Goal: Task Accomplishment & Management: Complete application form

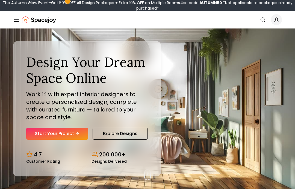
click at [82, 140] on link "Start Your Project" at bounding box center [57, 133] width 62 height 12
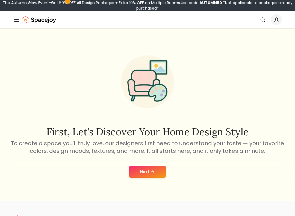
scroll to position [6, 0]
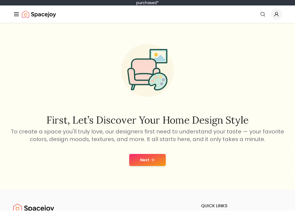
click at [159, 163] on button "Next" at bounding box center [147, 166] width 37 height 12
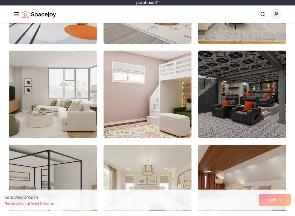
scroll to position [1155, 0]
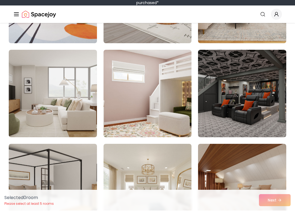
click at [179, 112] on img at bounding box center [148, 99] width 88 height 88
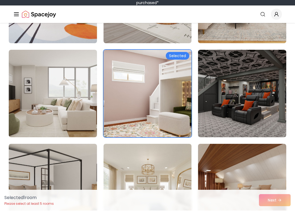
click at [284, 196] on div "Selected 1 room Please select at least 5 rooms Next" at bounding box center [147, 205] width 295 height 21
click at [283, 198] on div "Selected 1 room Please select at least 5 rooms Next" at bounding box center [147, 205] width 295 height 21
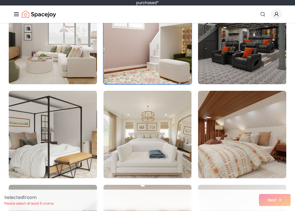
scroll to position [1208, 0]
click at [242, 137] on img at bounding box center [242, 140] width 88 height 88
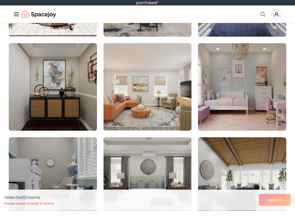
scroll to position [1632, 0]
click at [248, 94] on img at bounding box center [242, 93] width 88 height 88
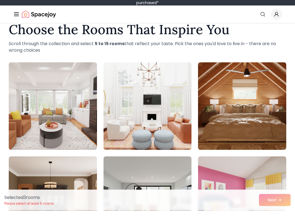
scroll to position [14, 0]
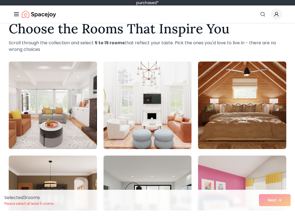
click at [243, 102] on img at bounding box center [242, 111] width 88 height 88
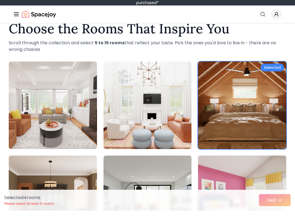
click at [277, 196] on div "Selected 4 room s Please select at least 5 rooms Next" at bounding box center [147, 205] width 295 height 21
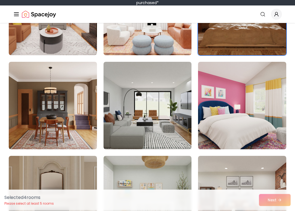
scroll to position [108, 0]
click at [76, 125] on img at bounding box center [53, 111] width 88 height 88
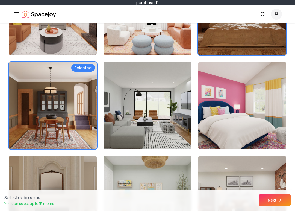
click at [84, 112] on img at bounding box center [53, 111] width 88 height 88
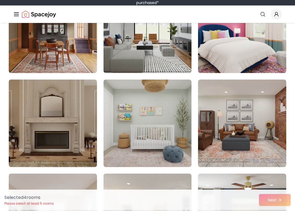
scroll to position [184, 0]
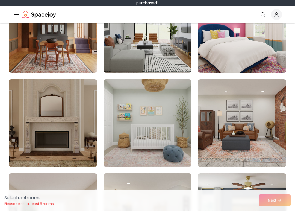
click at [157, 121] on img at bounding box center [148, 129] width 88 height 88
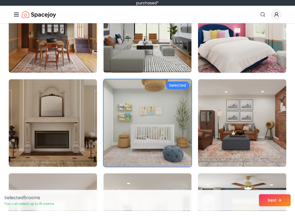
click at [285, 200] on button "Next" at bounding box center [275, 206] width 32 height 12
